Goal: Navigation & Orientation: Go to known website

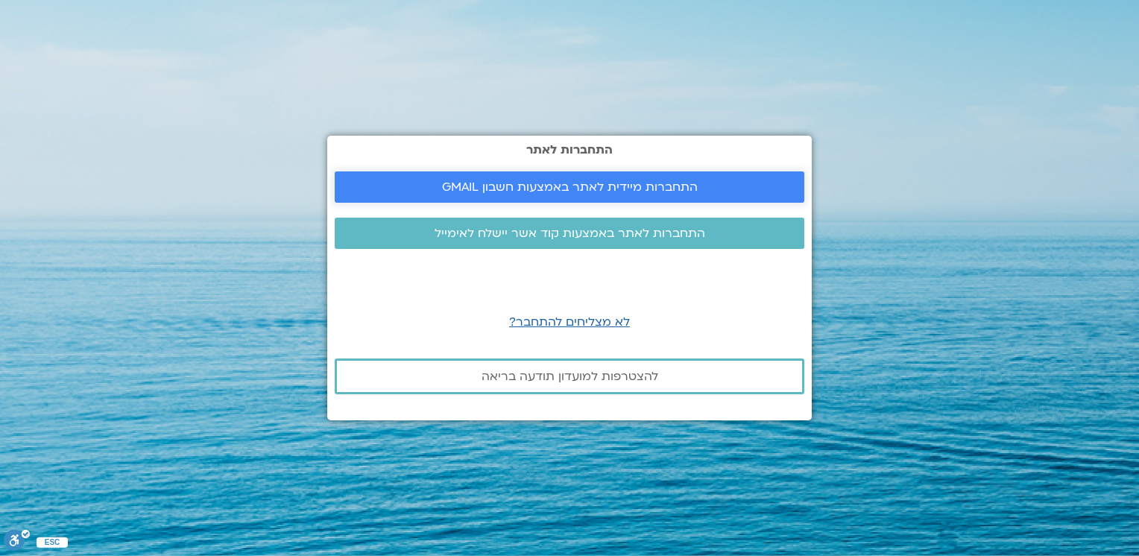
click at [544, 183] on span "התחברות מיידית לאתר באמצעות חשבון GMAIL" at bounding box center [570, 186] width 256 height 13
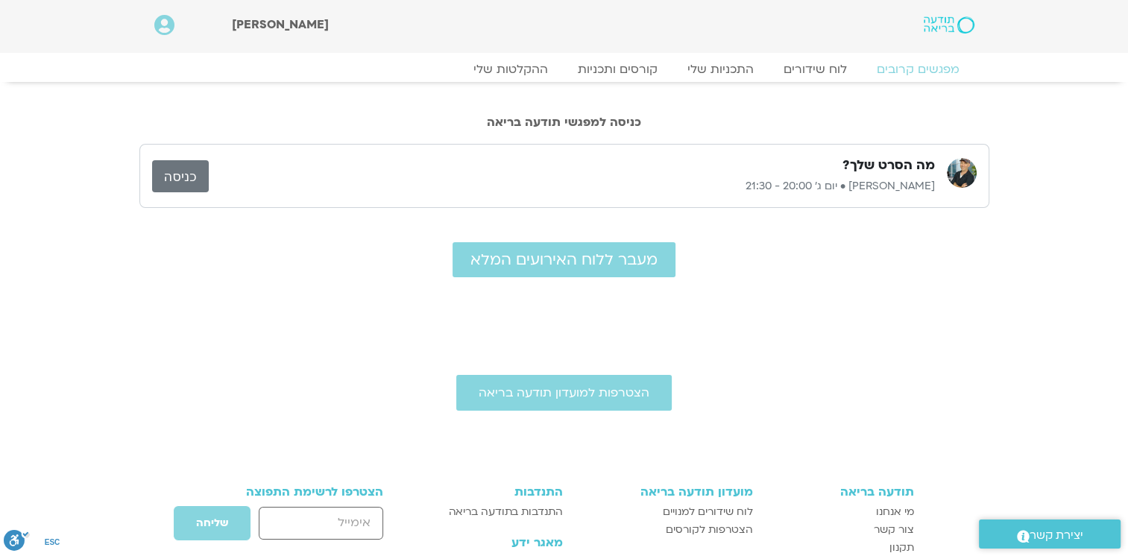
click at [174, 177] on link "כניסה" at bounding box center [180, 176] width 57 height 32
